Goal: Navigation & Orientation: Find specific page/section

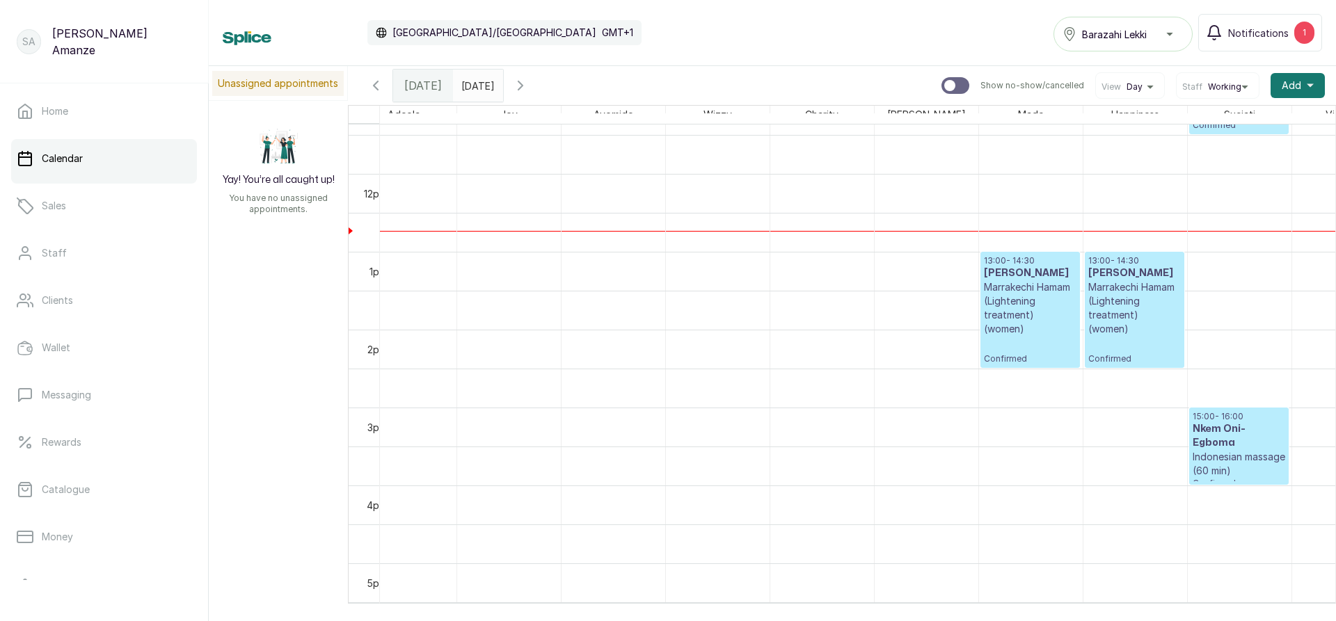
scroll to position [886, 158]
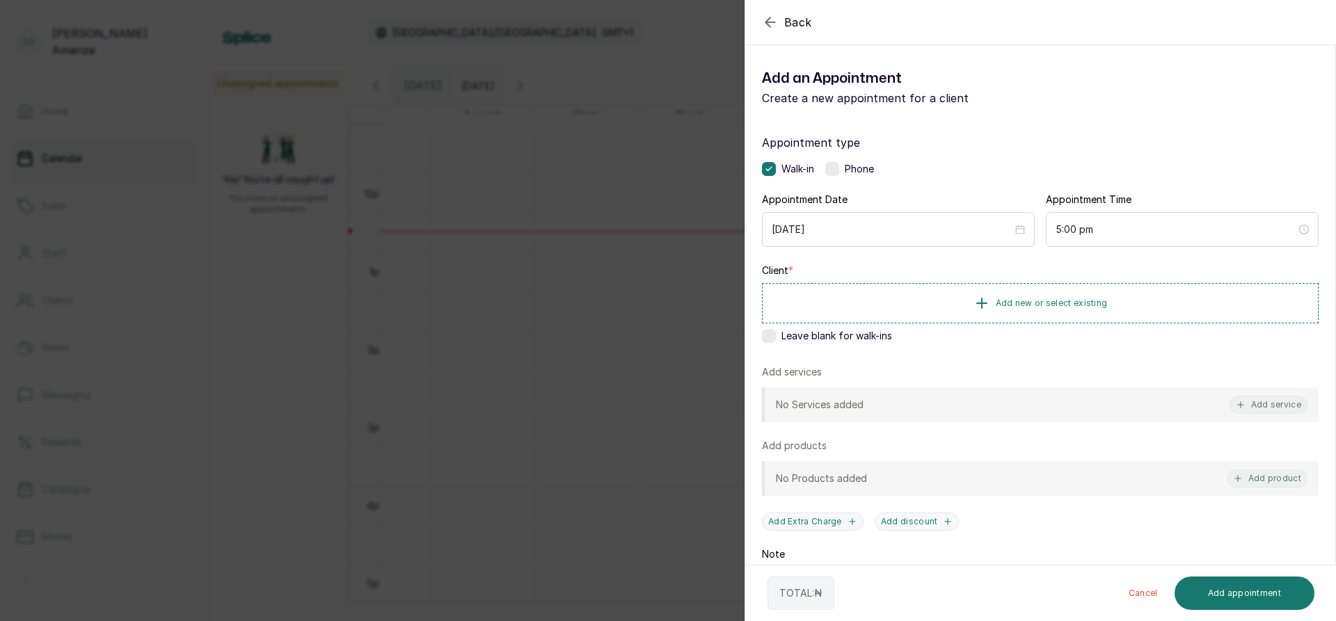
click at [584, 391] on div "Back Add Appointment Add an Appointment Create a new appointment for a client A…" at bounding box center [668, 310] width 1336 height 621
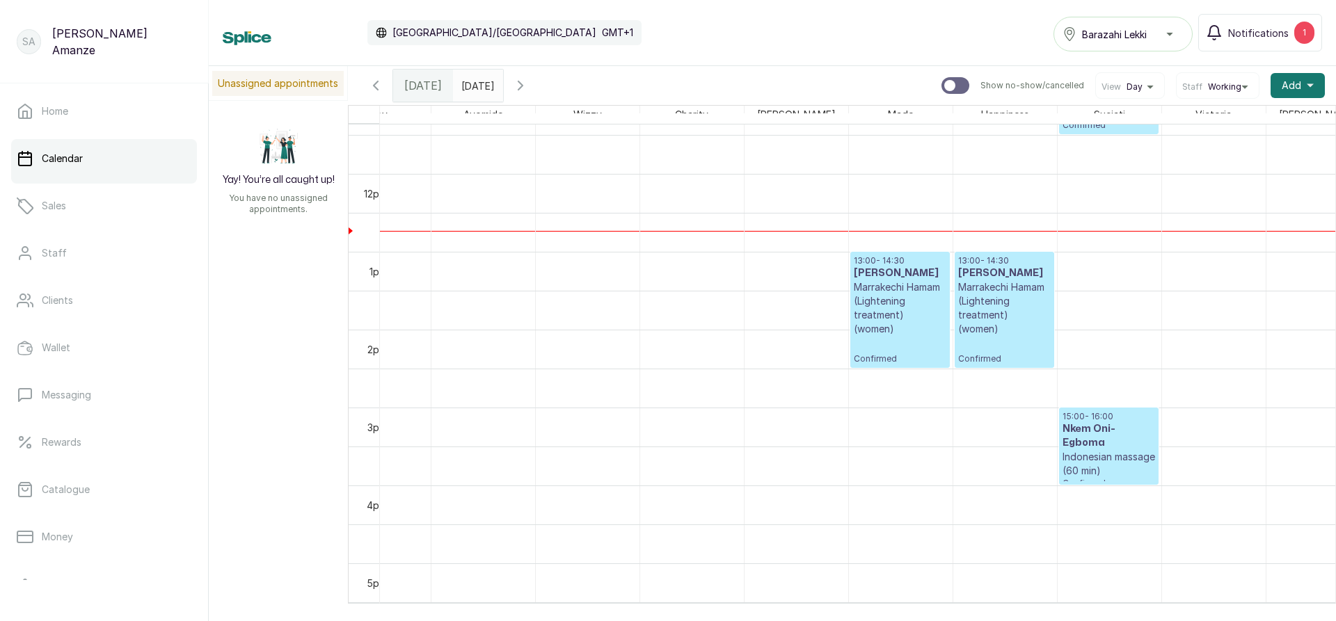
click at [1308, 604] on div "Calendar [GEOGRAPHIC_DATA]/[GEOGRAPHIC_DATA] GMT+1 Barazahi Lekki Notifications…" at bounding box center [772, 310] width 1127 height 621
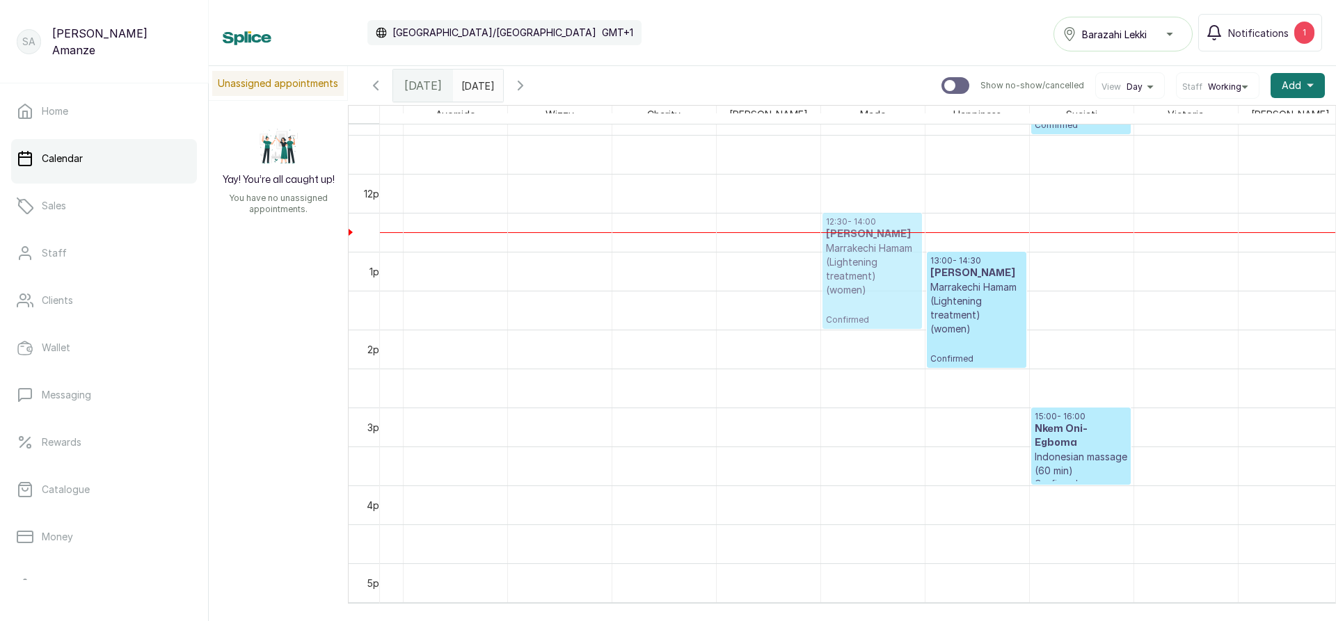
drag, startPoint x: 876, startPoint y: 321, endPoint x: 865, endPoint y: 291, distance: 31.9
click at [865, 291] on div "13:00 - 14:30 [PERSON_NAME] Marrakechi Hamam (Lightening treatment) (women) Con…" at bounding box center [873, 174] width 104 height 1870
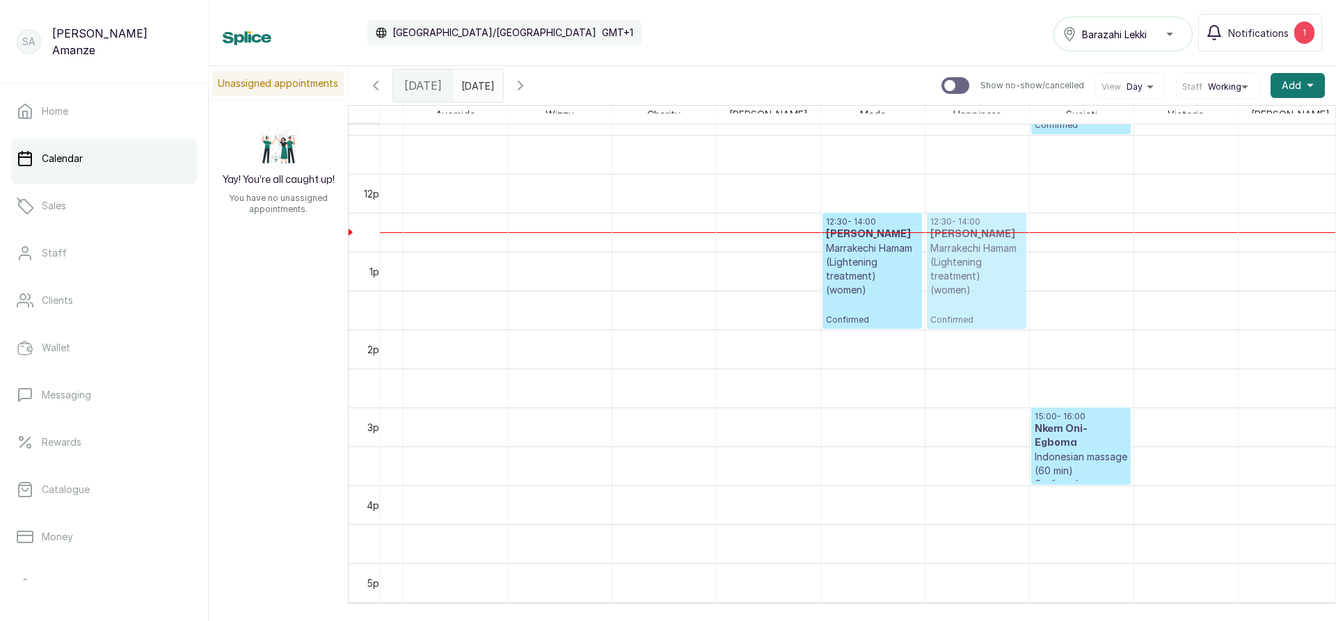
drag, startPoint x: 951, startPoint y: 320, endPoint x: 940, endPoint y: 288, distance: 33.9
click at [940, 288] on div "13:00 - 14:30 [PERSON_NAME] Marrakechi Hamam (Lightening treatment) (women) Con…" at bounding box center [977, 174] width 104 height 1870
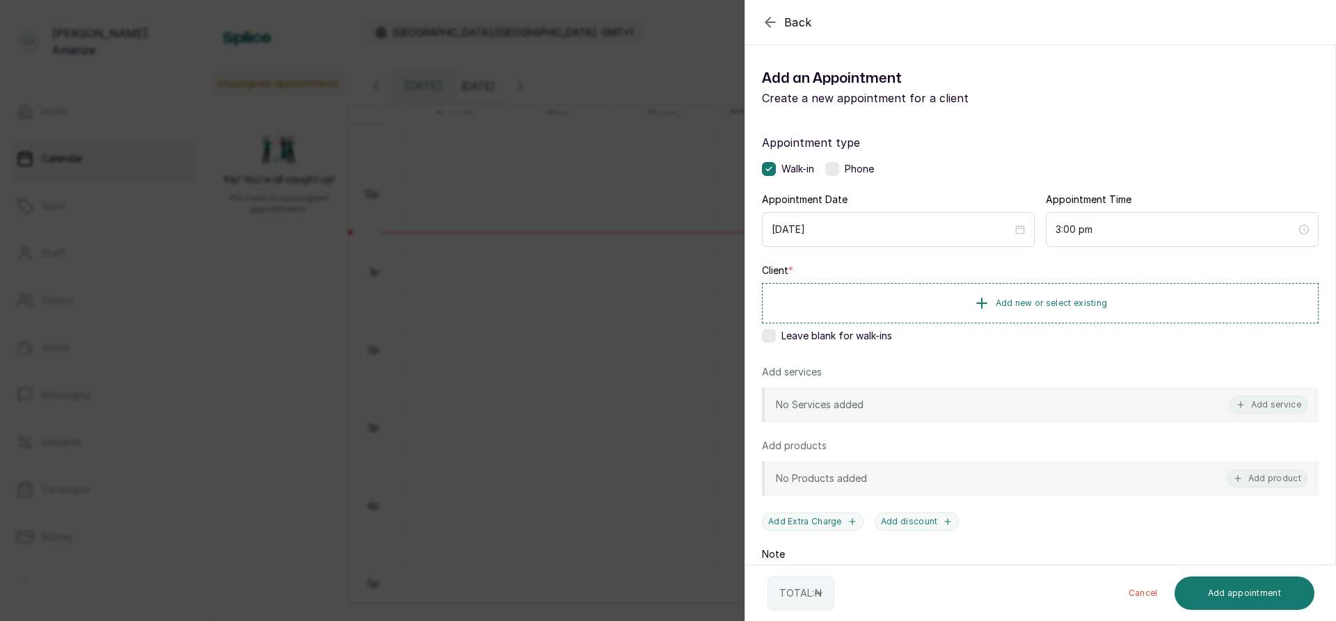
click at [652, 414] on div "Back Add Appointment Add an Appointment Create a new appointment for a client A…" at bounding box center [668, 310] width 1336 height 621
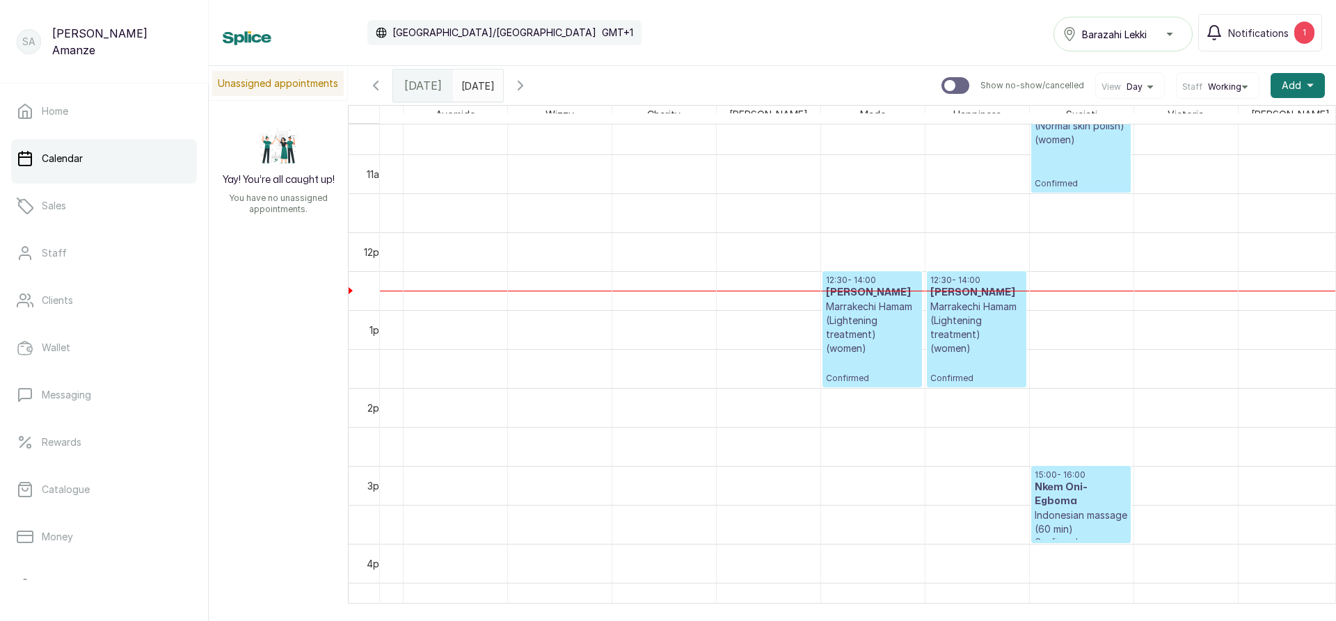
scroll to position [747, 0]
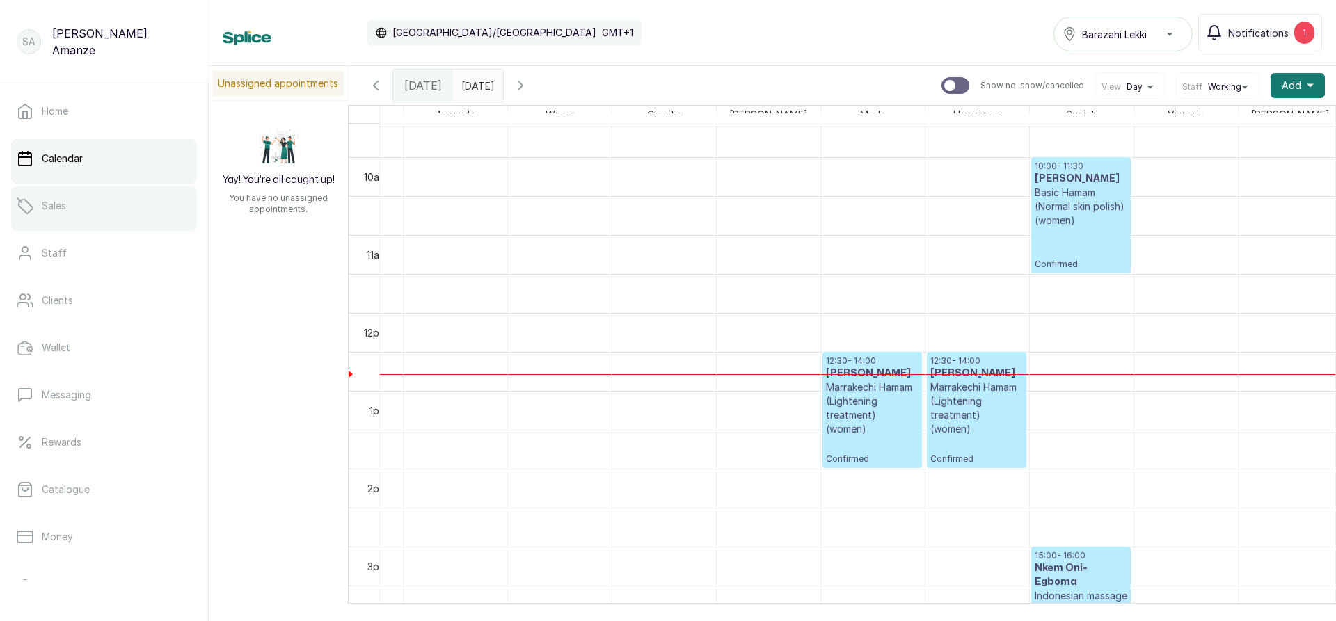
click at [61, 223] on link "Sales" at bounding box center [104, 205] width 186 height 39
